Goal: Transaction & Acquisition: Purchase product/service

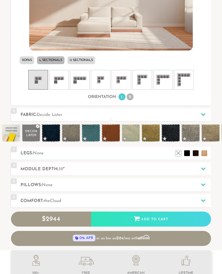
scroll to position [243, 0]
click at [131, 132] on span at bounding box center [130, 133] width 19 height 18
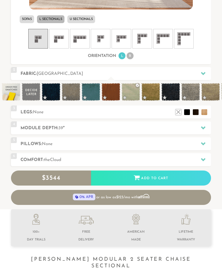
scroll to position [284, 0]
click at [205, 125] on div at bounding box center [203, 128] width 12 height 12
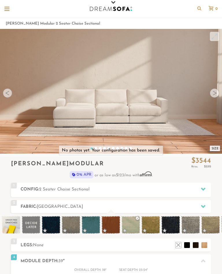
scroll to position [0, 0]
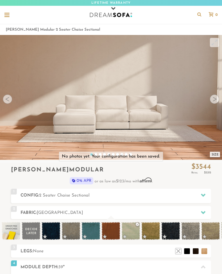
click at [215, 98] on div at bounding box center [214, 99] width 9 height 9
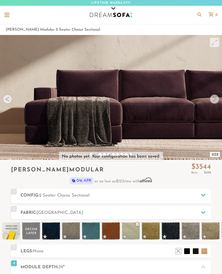
click at [215, 96] on div at bounding box center [214, 99] width 9 height 9
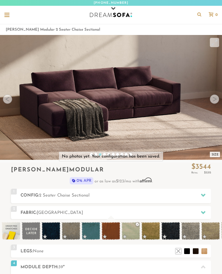
click at [218, 99] on div at bounding box center [214, 99] width 9 height 9
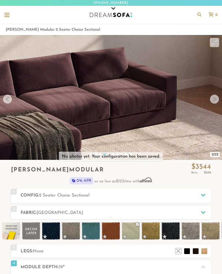
click at [216, 100] on div at bounding box center [214, 99] width 9 height 9
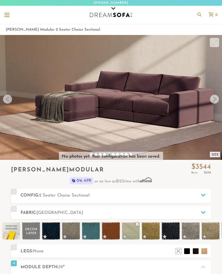
click at [217, 99] on div at bounding box center [214, 99] width 9 height 9
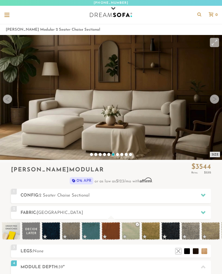
click at [217, 97] on div at bounding box center [214, 99] width 9 height 9
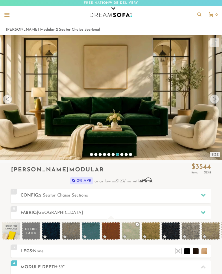
click at [216, 97] on div at bounding box center [214, 99] width 9 height 9
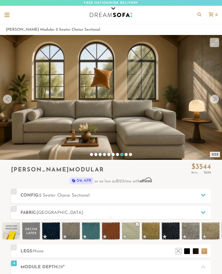
click at [213, 101] on div at bounding box center [214, 99] width 9 height 9
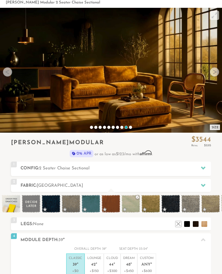
click at [201, 183] on icon at bounding box center [203, 185] width 5 height 5
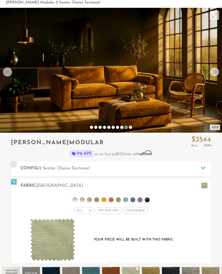
scroll to position [0, 0]
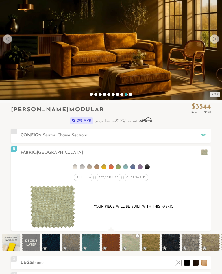
click at [90, 165] on li at bounding box center [89, 167] width 5 height 5
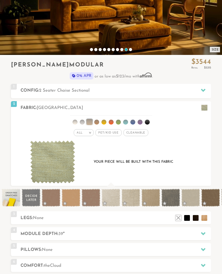
scroll to position [105, 0]
click at [203, 91] on icon at bounding box center [203, 90] width 5 height 3
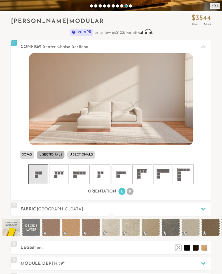
scroll to position [169, 0]
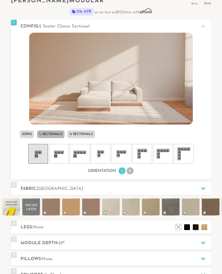
click at [134, 171] on li "R" at bounding box center [130, 171] width 7 height 7
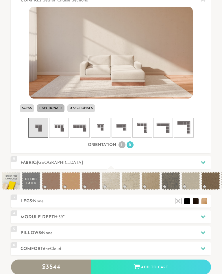
scroll to position [195, 0]
click at [27, 108] on li "Sofas" at bounding box center [27, 108] width 14 height 8
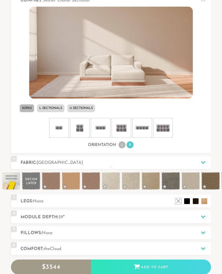
click at [84, 107] on li "U Sectionals" at bounding box center [81, 108] width 28 height 8
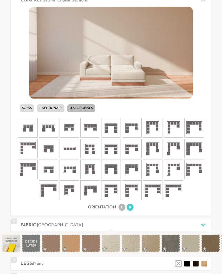
click at [27, 108] on li "Sofas" at bounding box center [27, 108] width 14 height 8
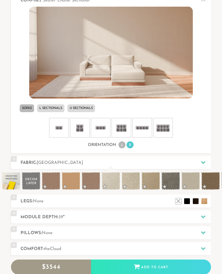
click at [51, 107] on li "L Sectionals" at bounding box center [50, 108] width 27 height 8
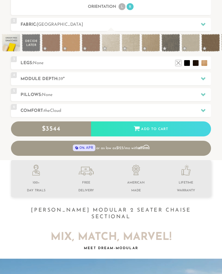
scroll to position [335, 0]
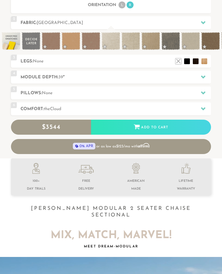
click at [202, 108] on icon at bounding box center [203, 109] width 5 height 3
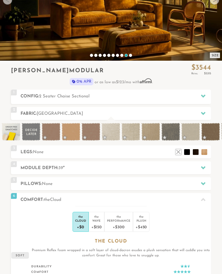
scroll to position [96, 0]
